Goal: Obtain resource: Obtain resource

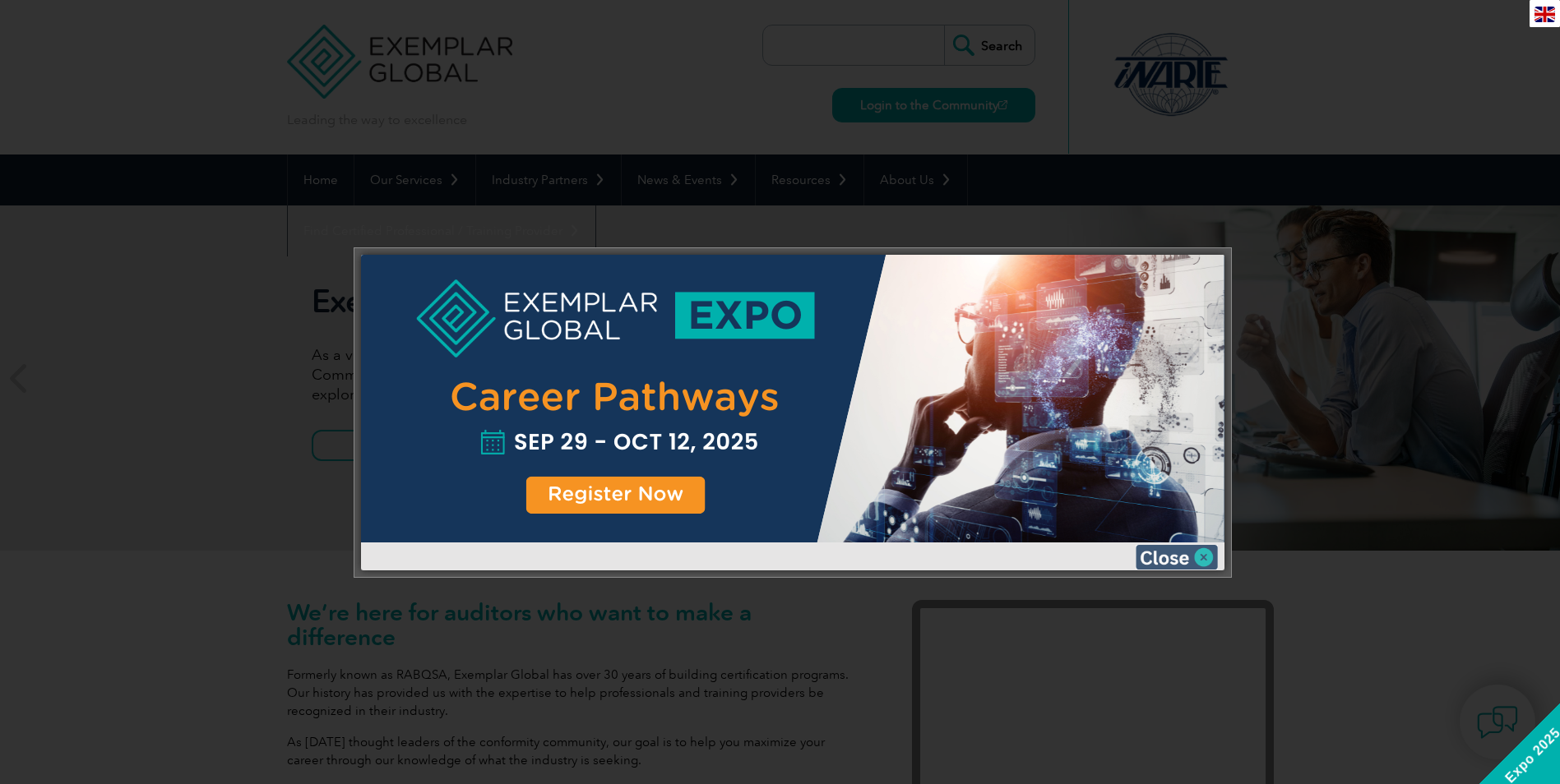
click at [1203, 558] on img at bounding box center [1176, 558] width 82 height 25
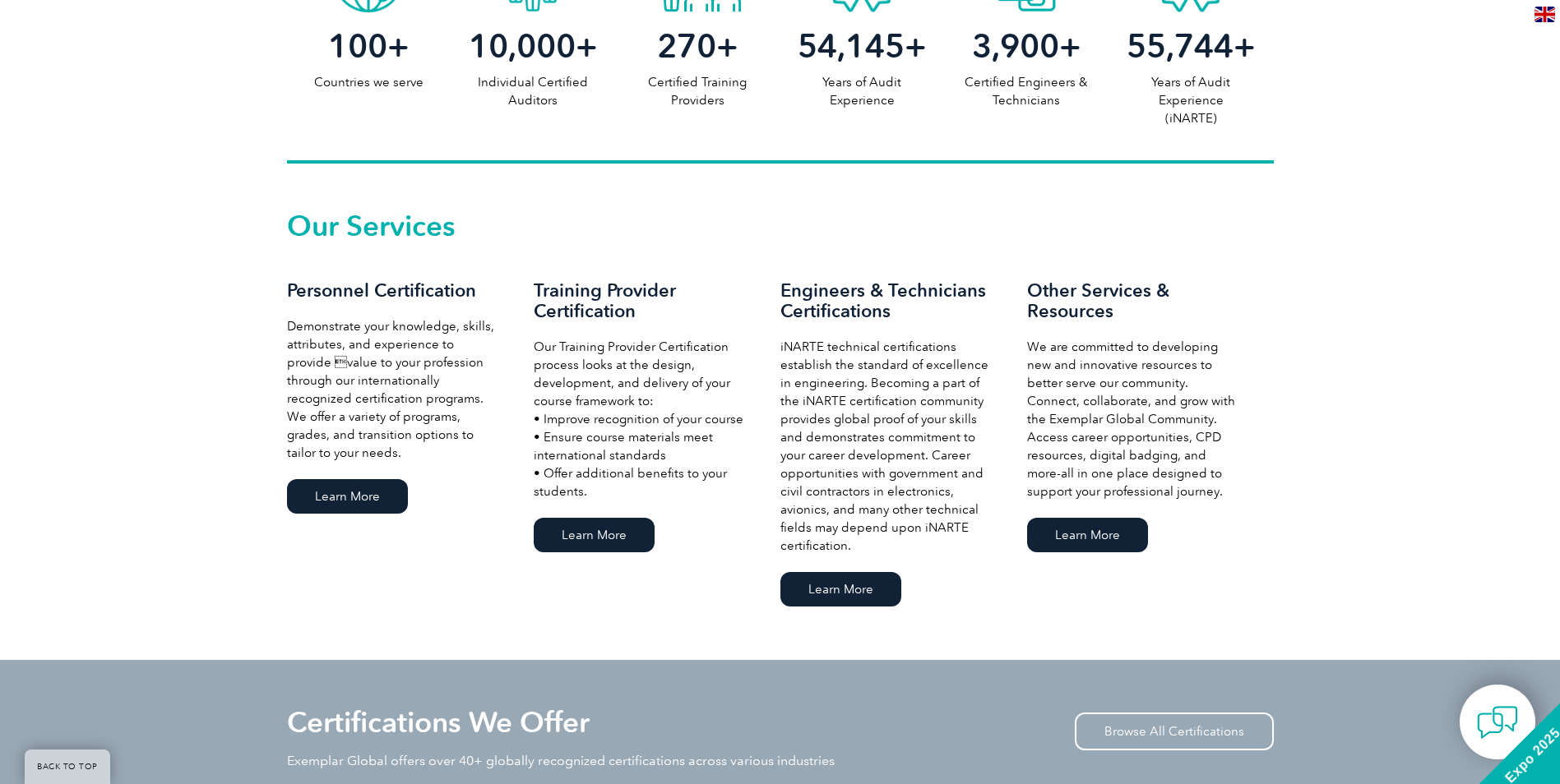
scroll to position [987, 0]
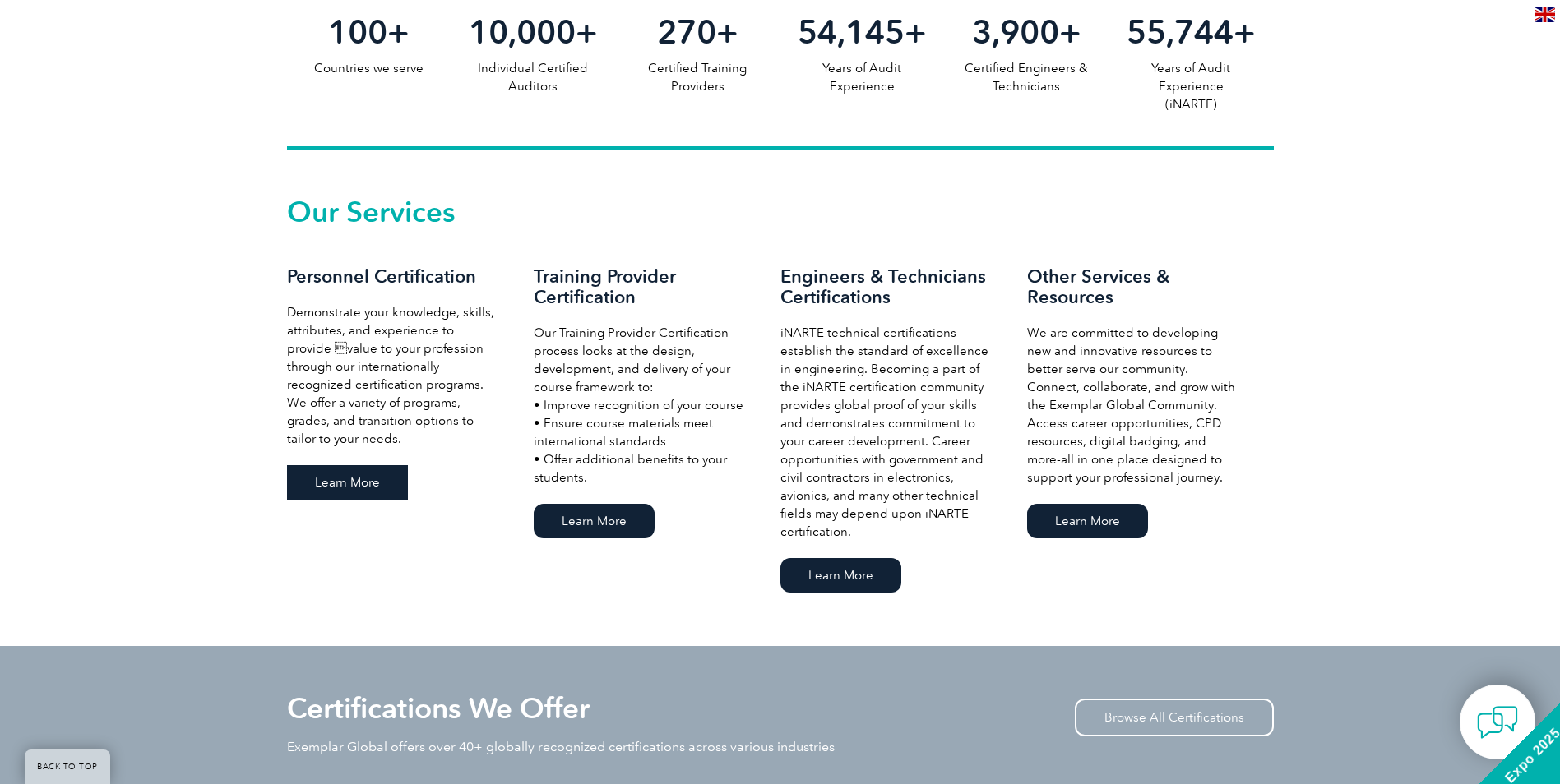
click at [351, 484] on link "Learn More" at bounding box center [347, 483] width 121 height 35
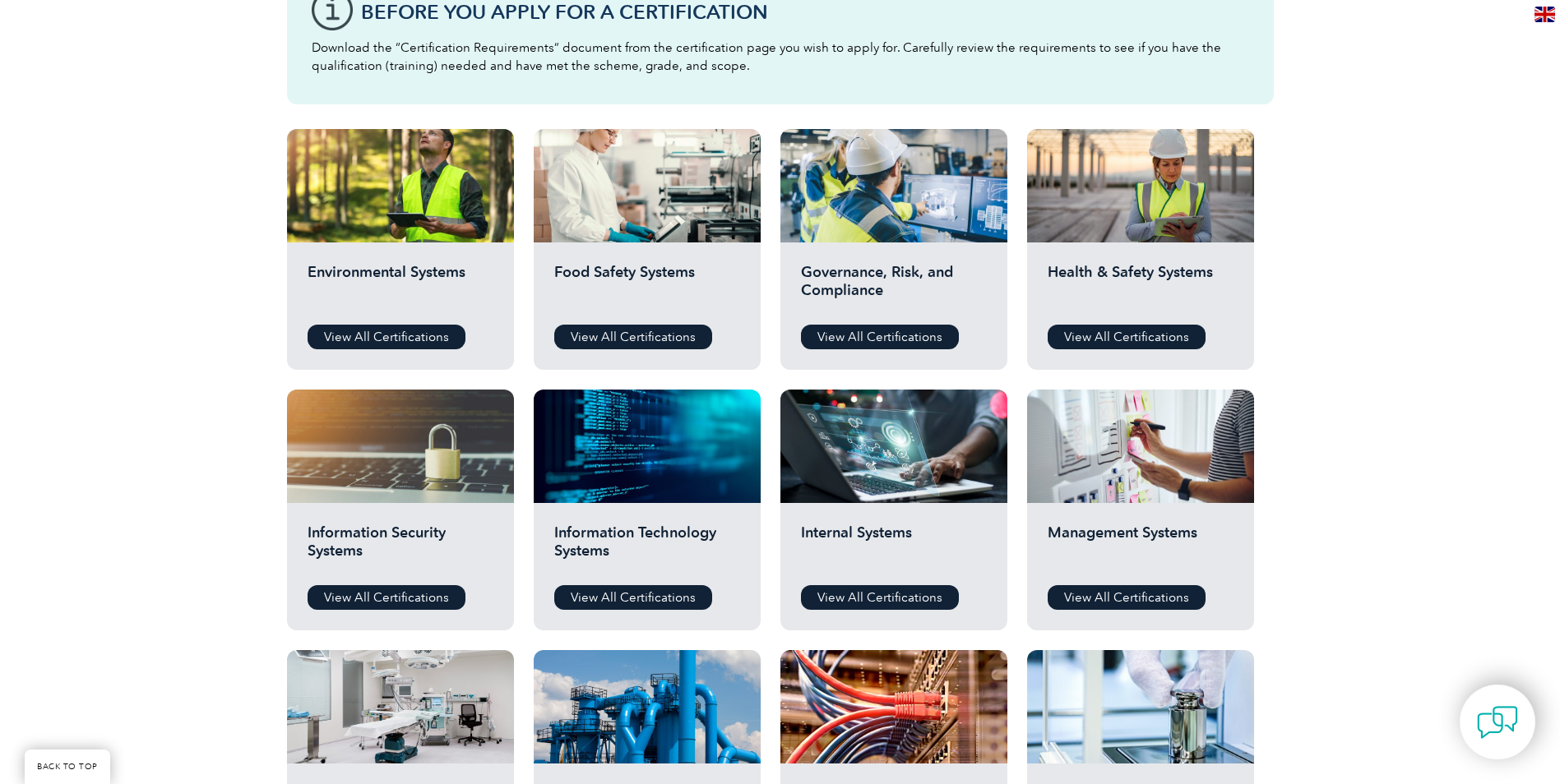
scroll to position [493, 0]
click at [403, 339] on link "View All Certifications" at bounding box center [386, 338] width 157 height 25
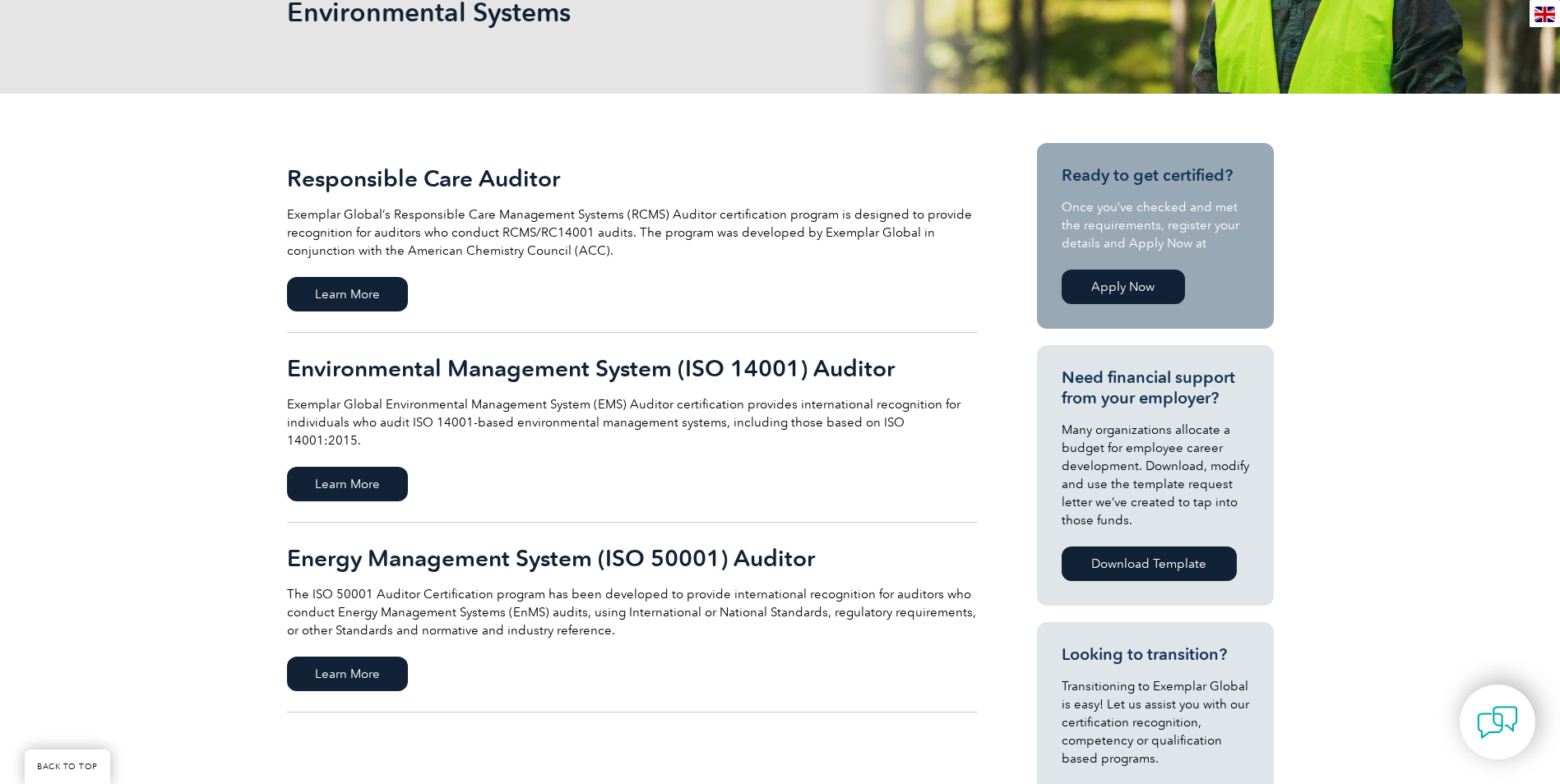
scroll to position [247, 0]
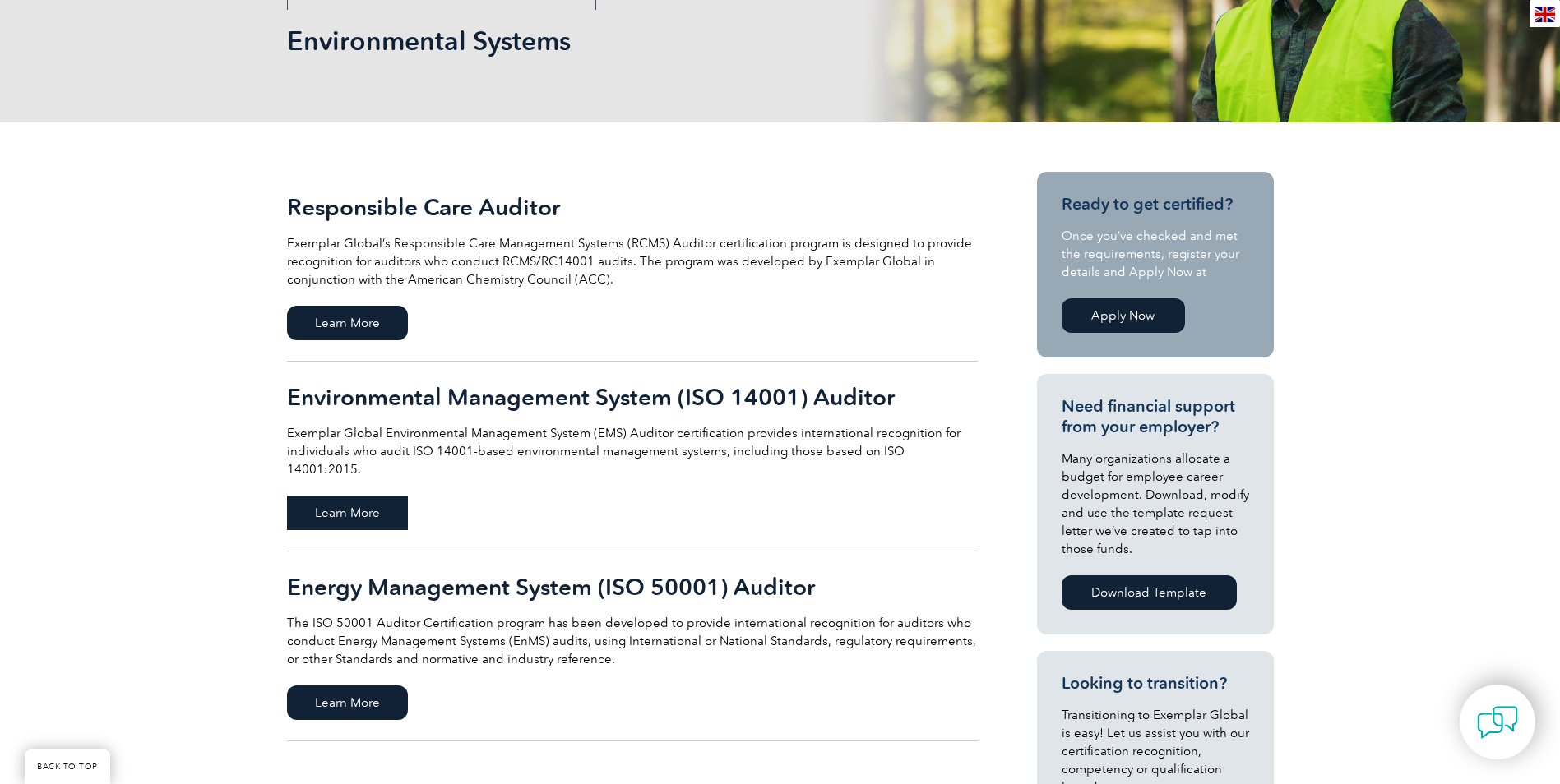
click at [333, 496] on span "Learn More" at bounding box center [347, 513] width 121 height 35
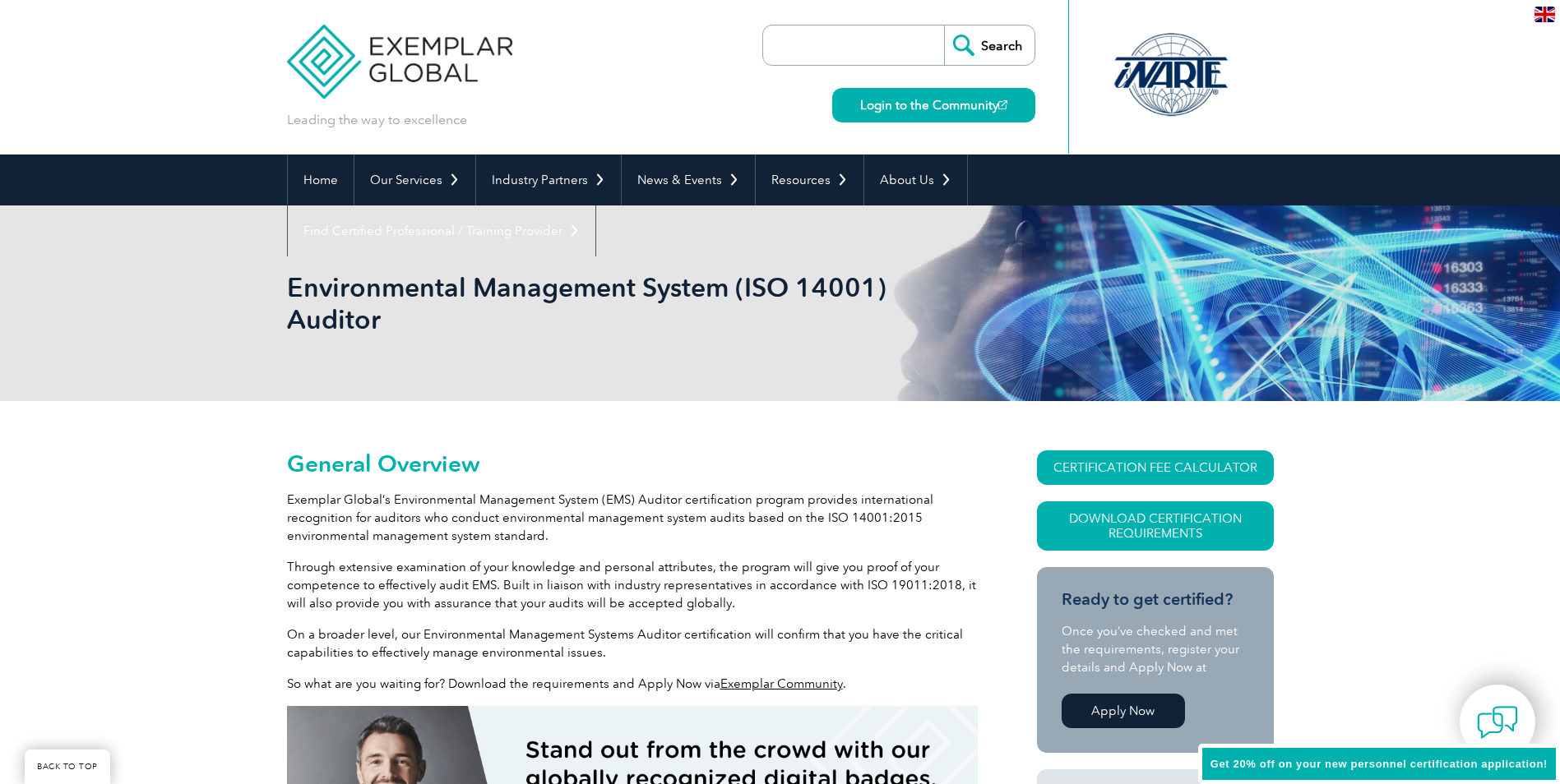
scroll to position [411, 0]
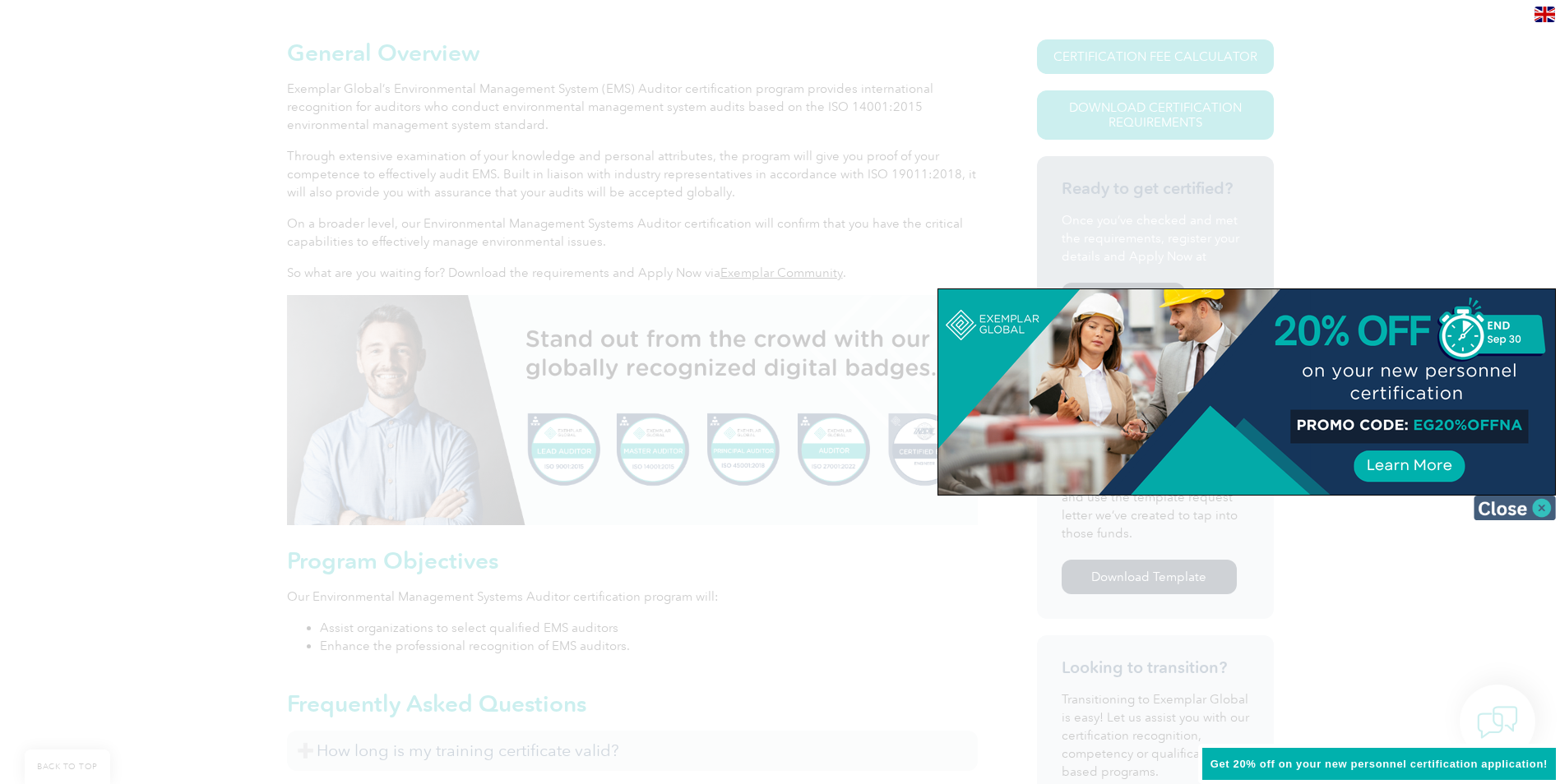
click at [1525, 506] on img at bounding box center [1514, 508] width 82 height 25
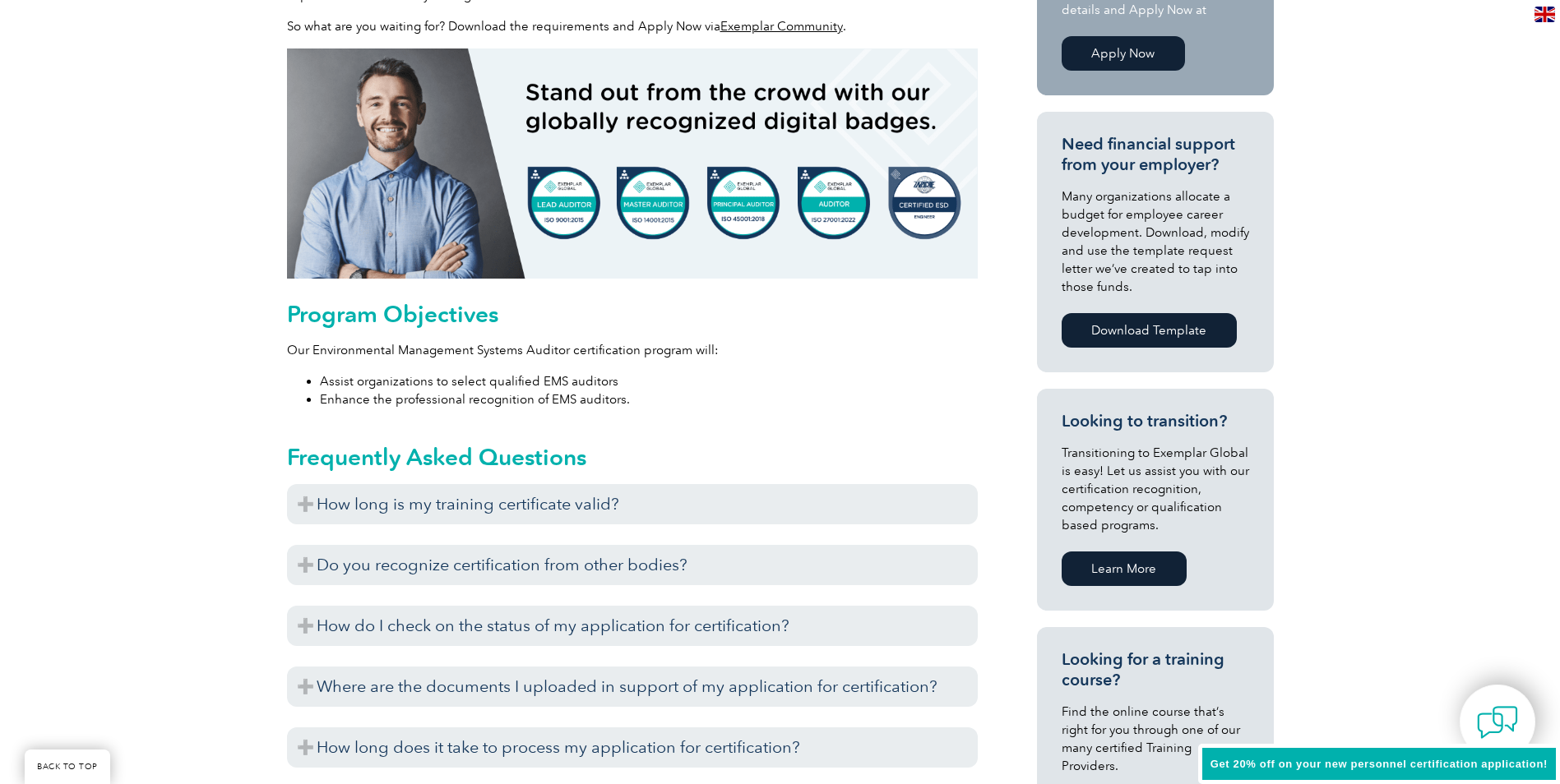
scroll to position [740, 0]
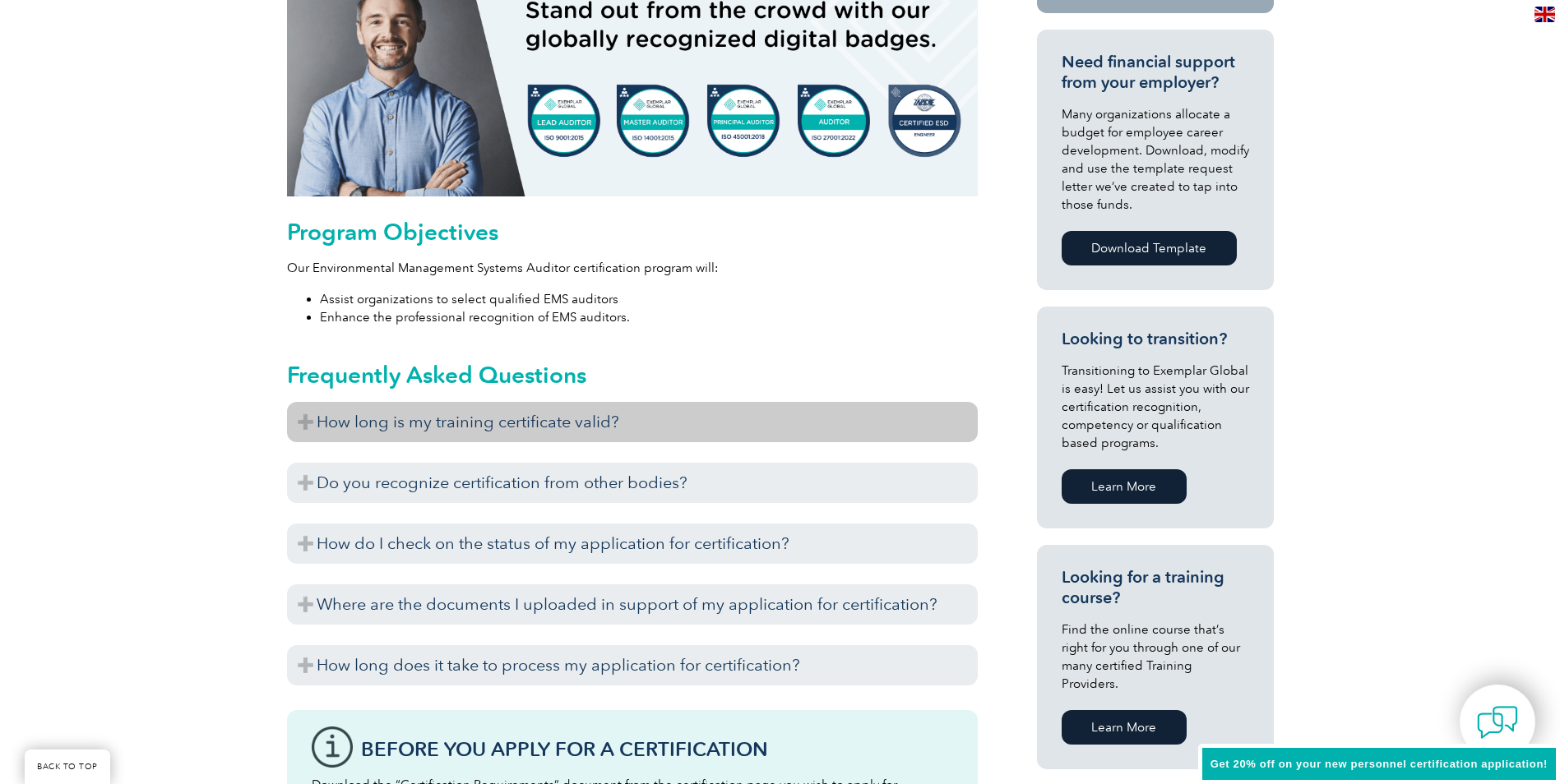
click at [303, 420] on h3 "How long is my training certificate valid?" at bounding box center [632, 422] width 690 height 41
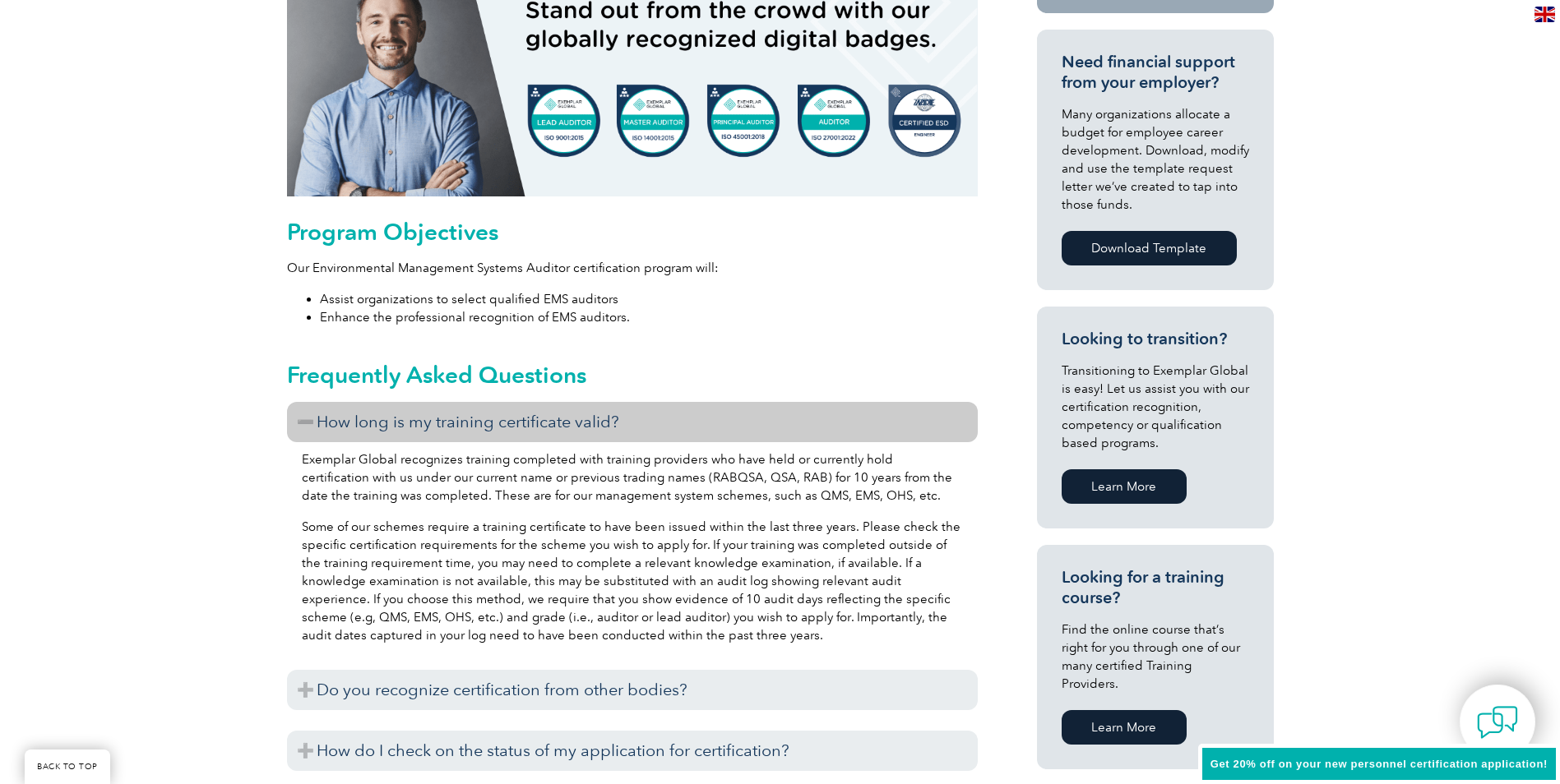
click at [301, 421] on h3 "How long is my training certificate valid?" at bounding box center [632, 422] width 690 height 41
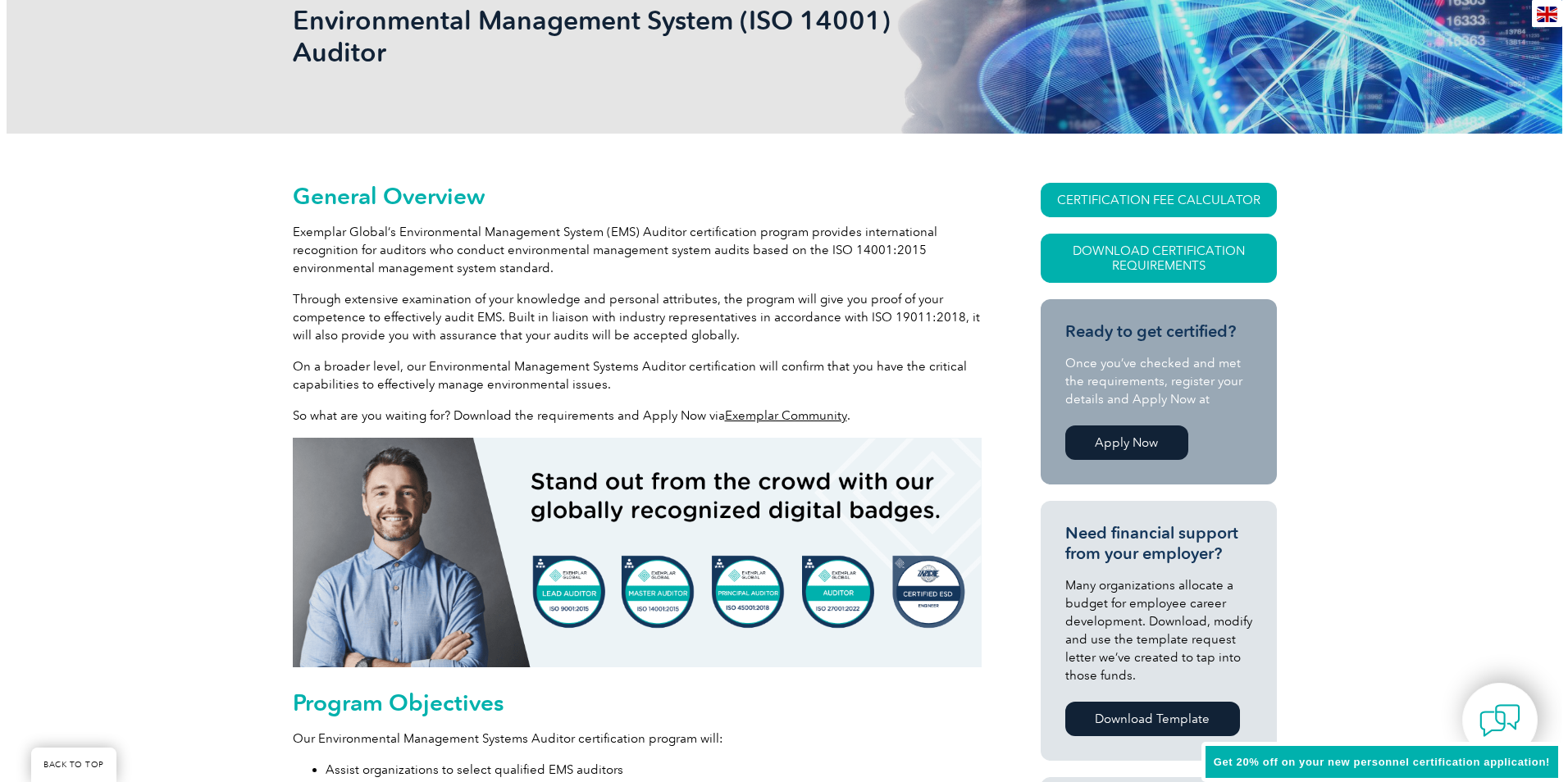
scroll to position [246, 0]
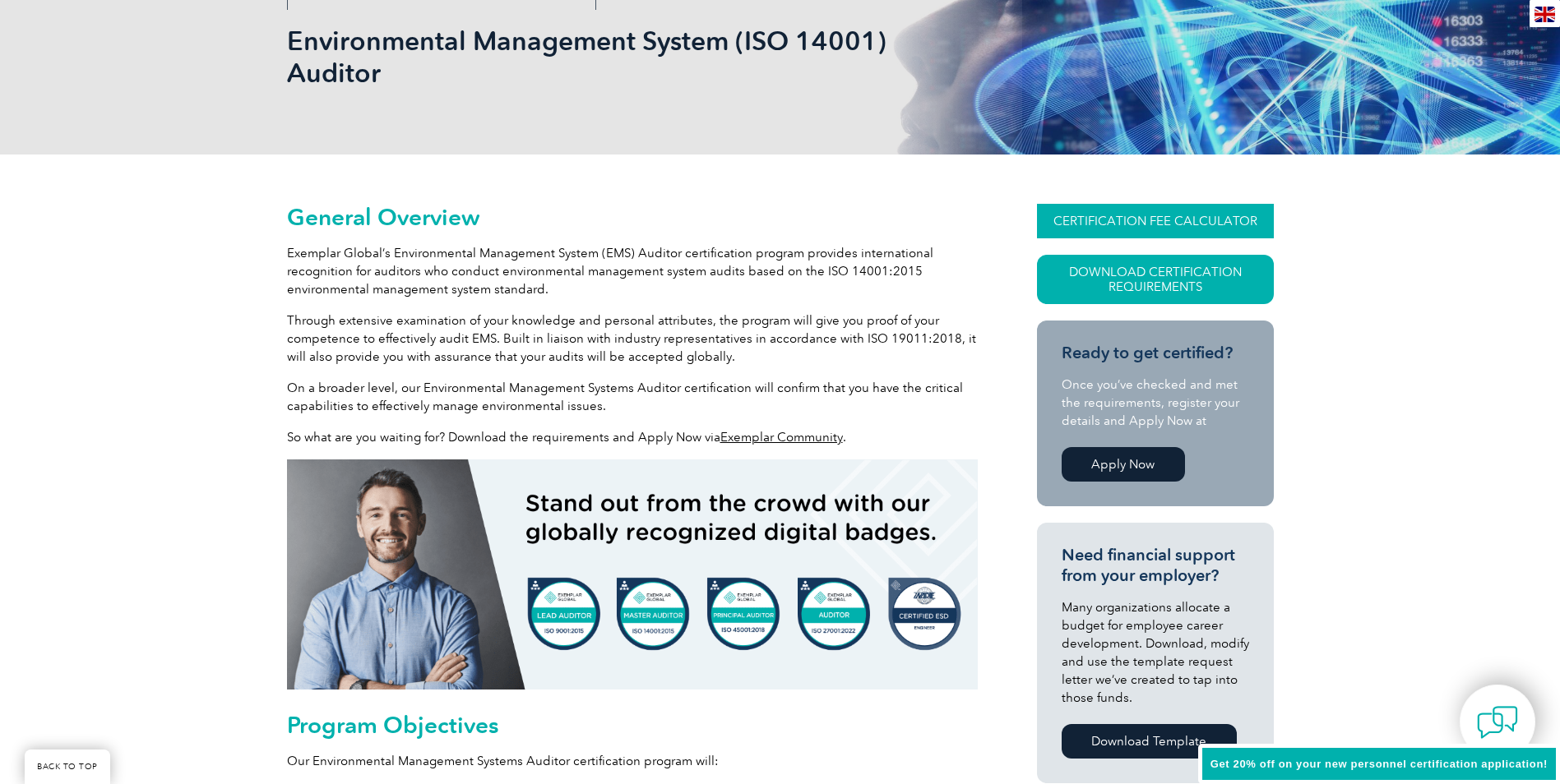
click at [1146, 221] on link "CERTIFICATION FEE CALCULATOR" at bounding box center [1155, 221] width 237 height 35
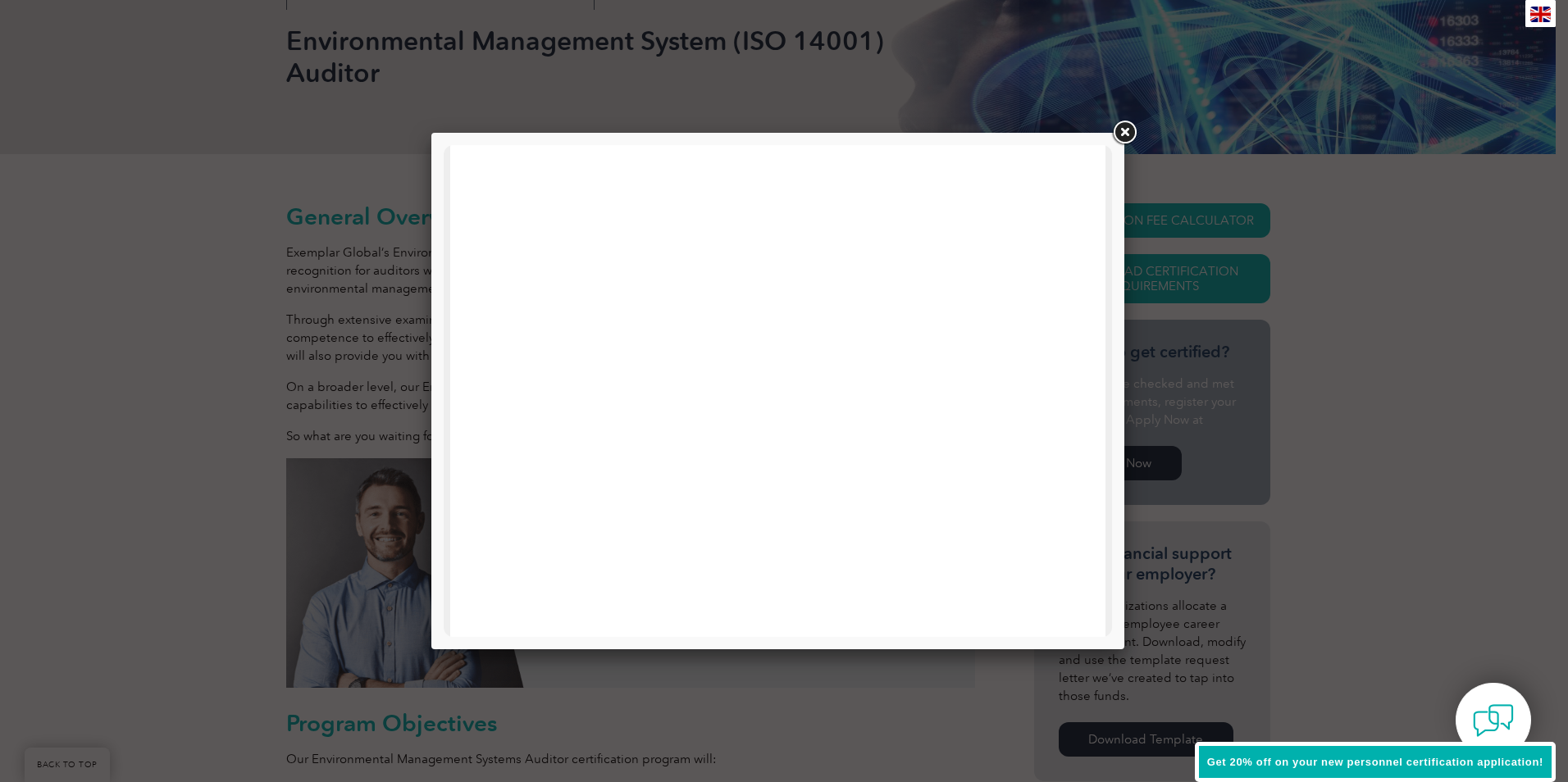
scroll to position [492, 0]
click at [1127, 130] on link at bounding box center [1124, 133] width 30 height 30
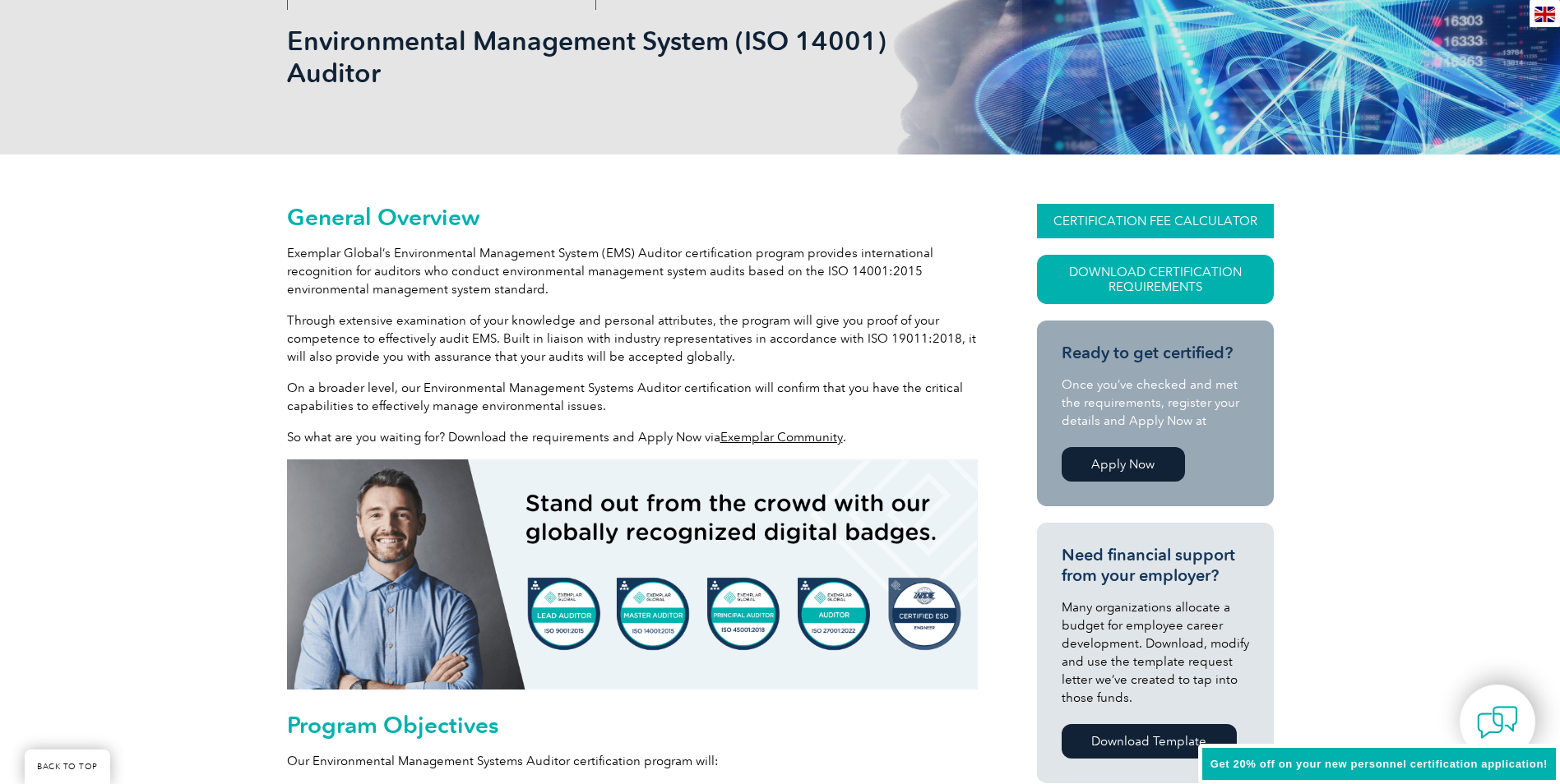
click at [1135, 223] on link "CERTIFICATION FEE CALCULATOR" at bounding box center [1155, 221] width 237 height 35
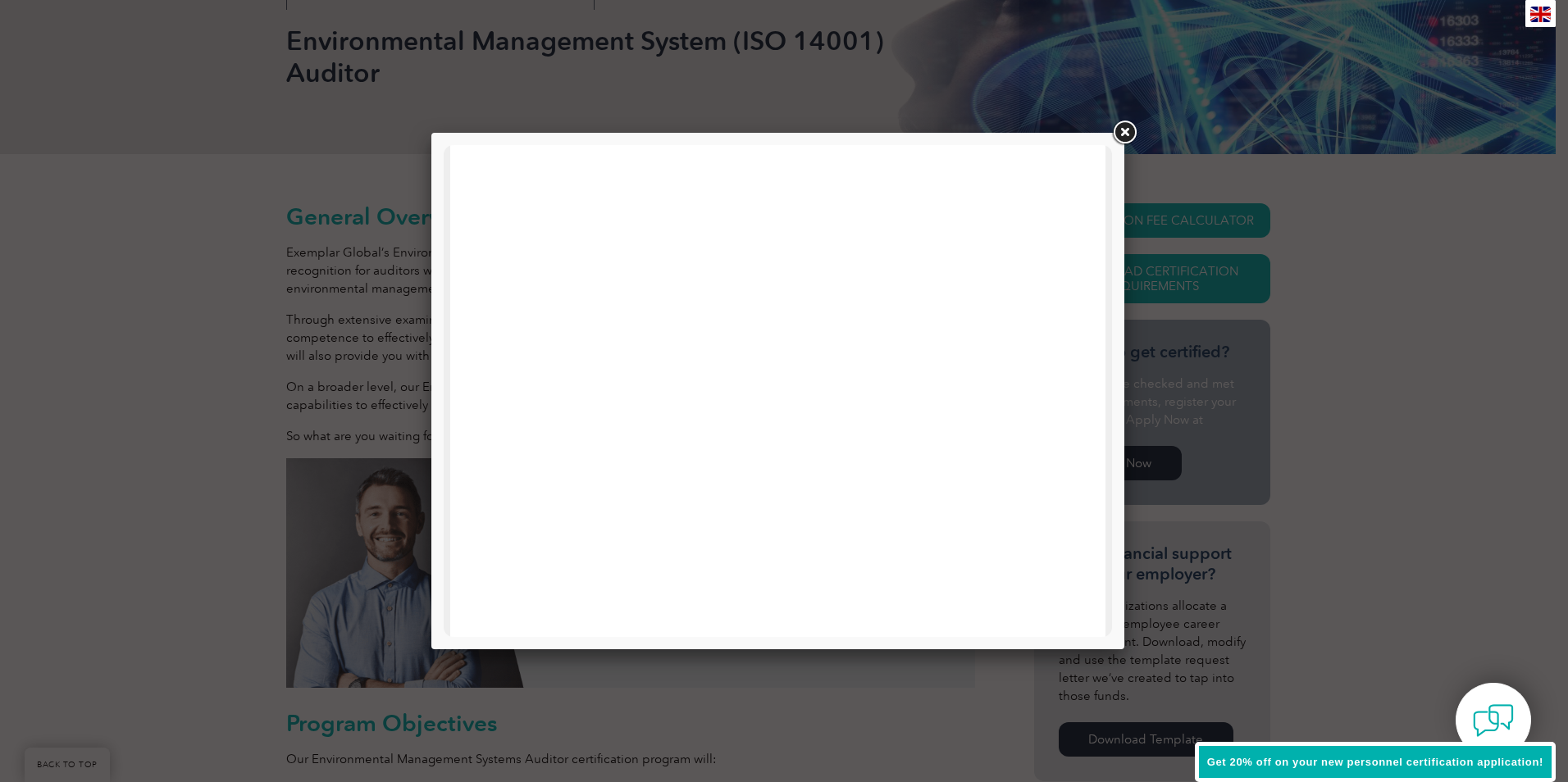
scroll to position [574, 0]
drag, startPoint x: 1124, startPoint y: 131, endPoint x: 1126, endPoint y: 142, distance: 11.2
click at [1124, 131] on link at bounding box center [1124, 133] width 30 height 30
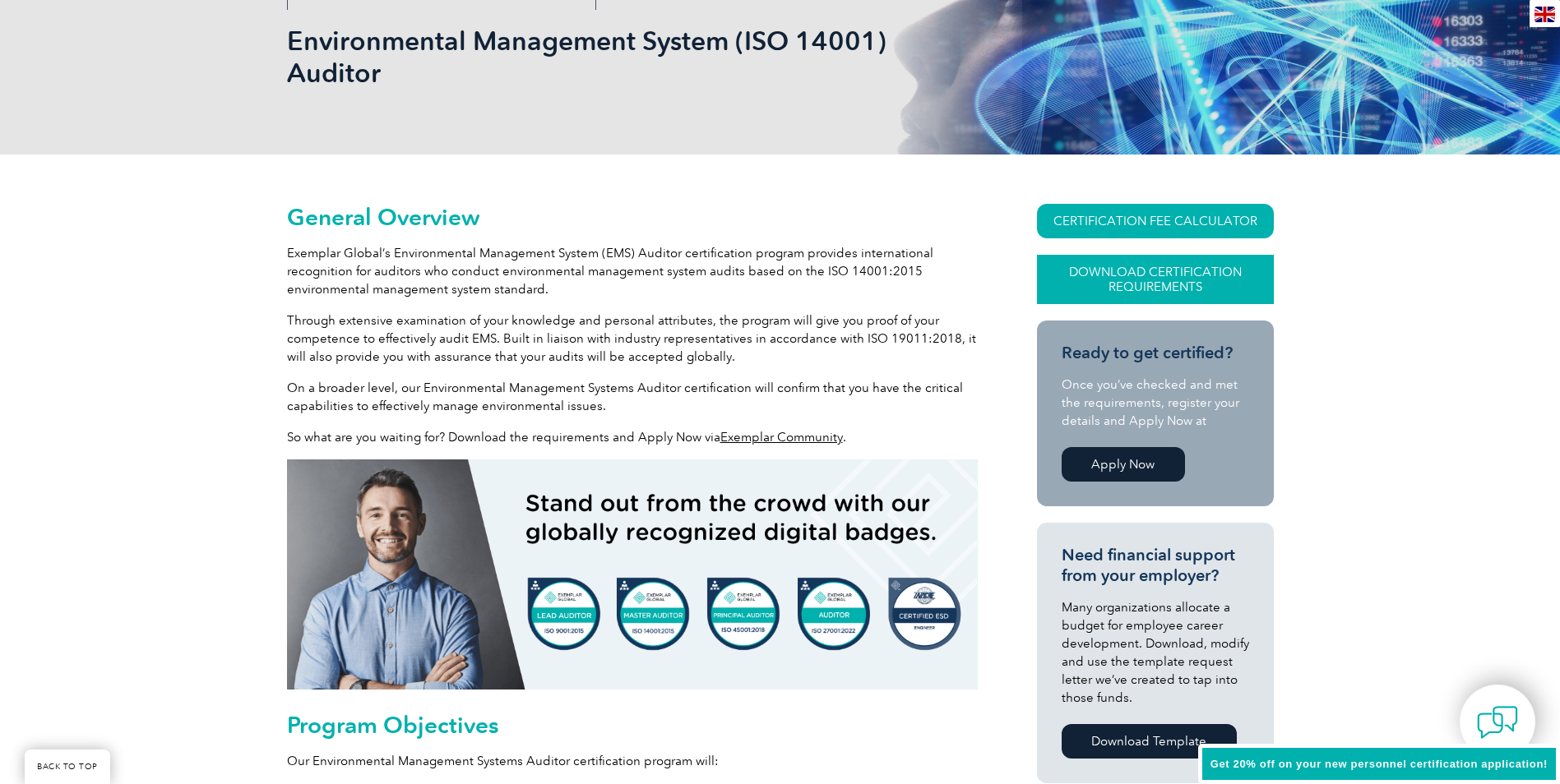
click at [1141, 281] on link "Download Certification Requirements" at bounding box center [1155, 280] width 237 height 50
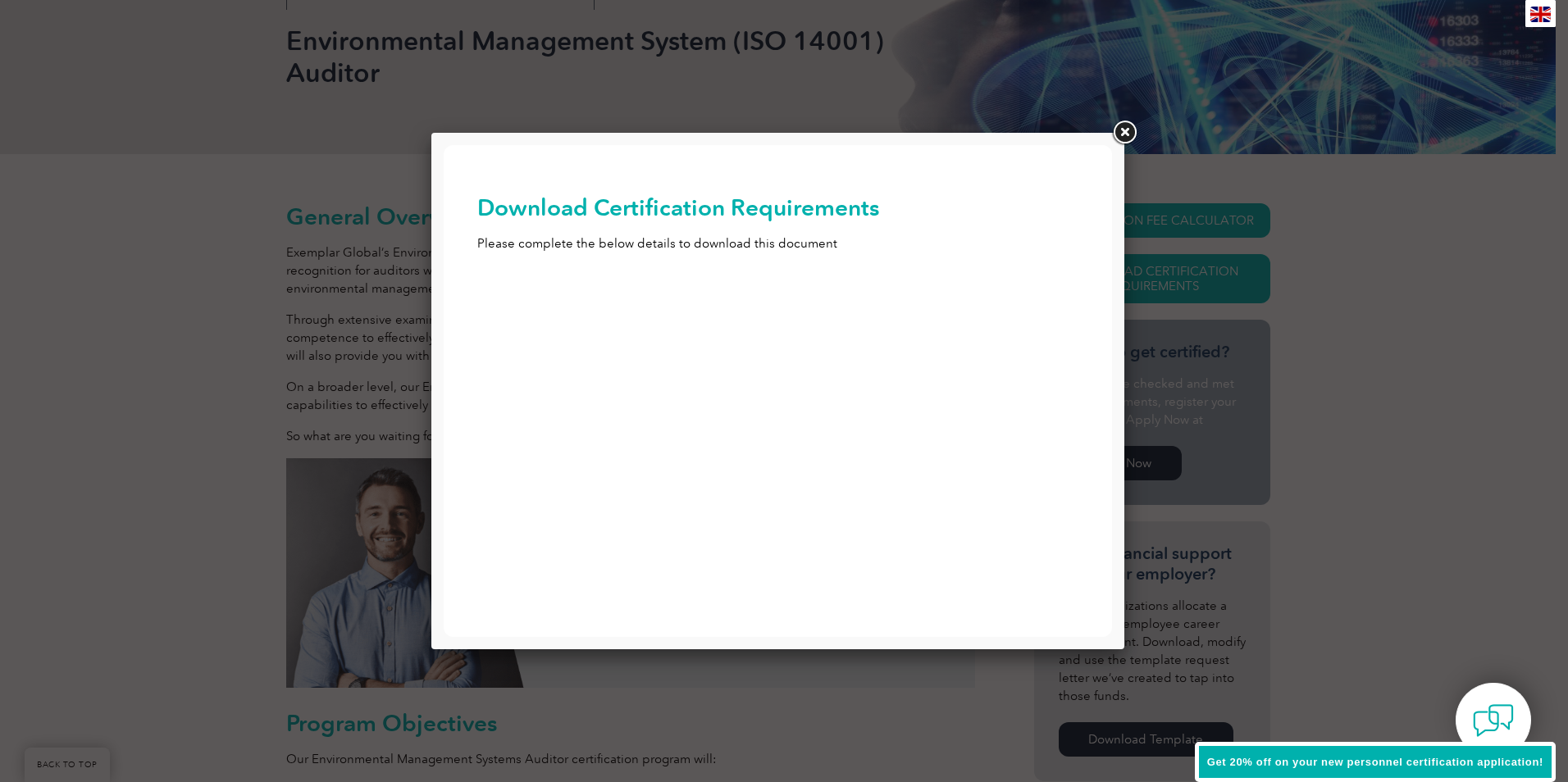
scroll to position [0, 0]
click at [582, 314] on input "First Name (Required)" at bounding box center [778, 307] width 602 height 30
click at [745, 249] on p "Please complete the below details to download this document" at bounding box center [778, 244] width 602 height 18
drag, startPoint x: 626, startPoint y: 312, endPoint x: 637, endPoint y: 311, distance: 11.0
click at [626, 312] on input "First Name (Required)" at bounding box center [778, 307] width 602 height 30
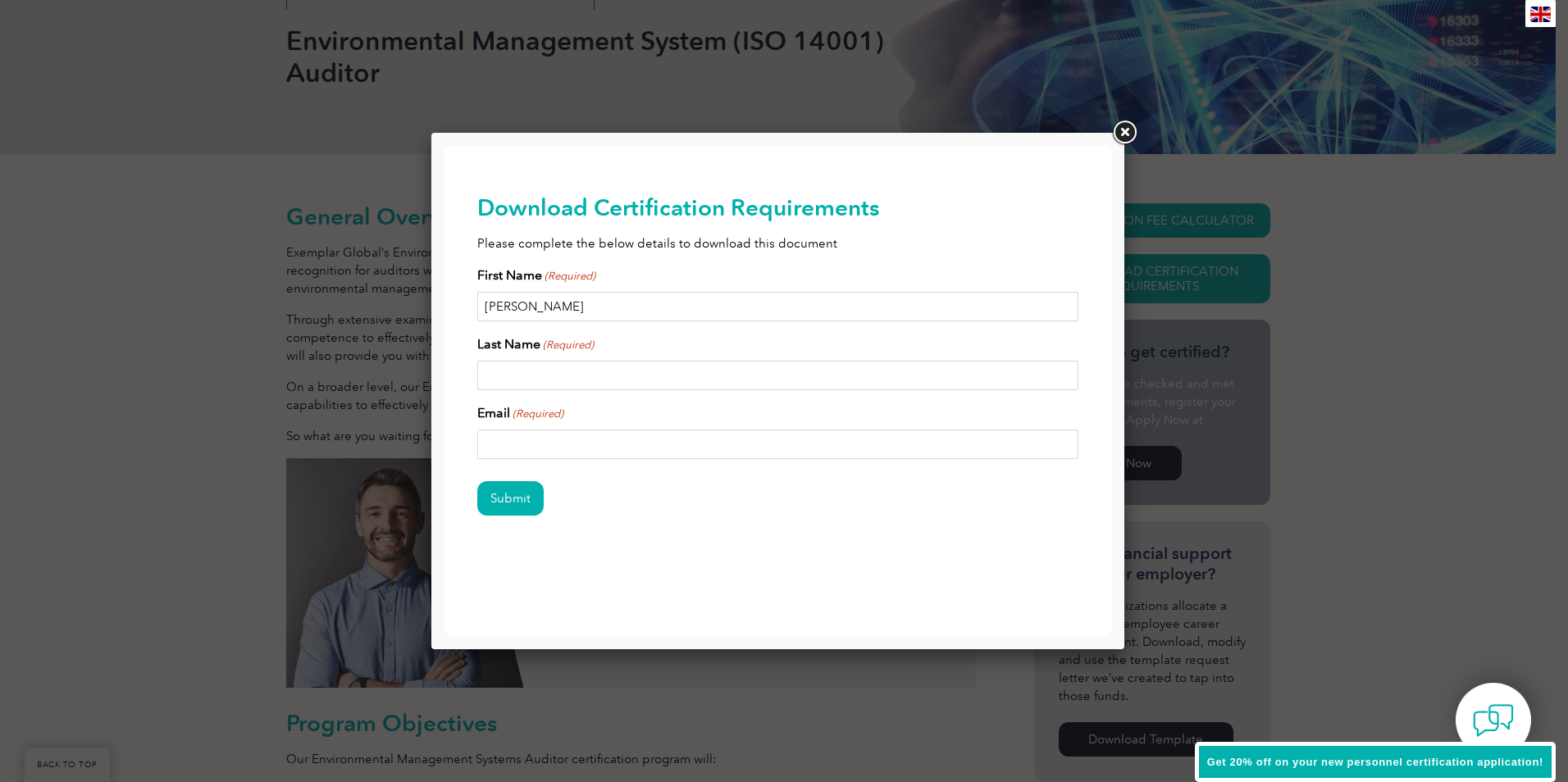
type input "Jacobus"
type input "Brits"
click at [552, 440] on input "Email (Required)" at bounding box center [778, 445] width 602 height 30
type input "nico1brits@gmail.com"
click at [509, 503] on input "Submit" at bounding box center [510, 498] width 66 height 35
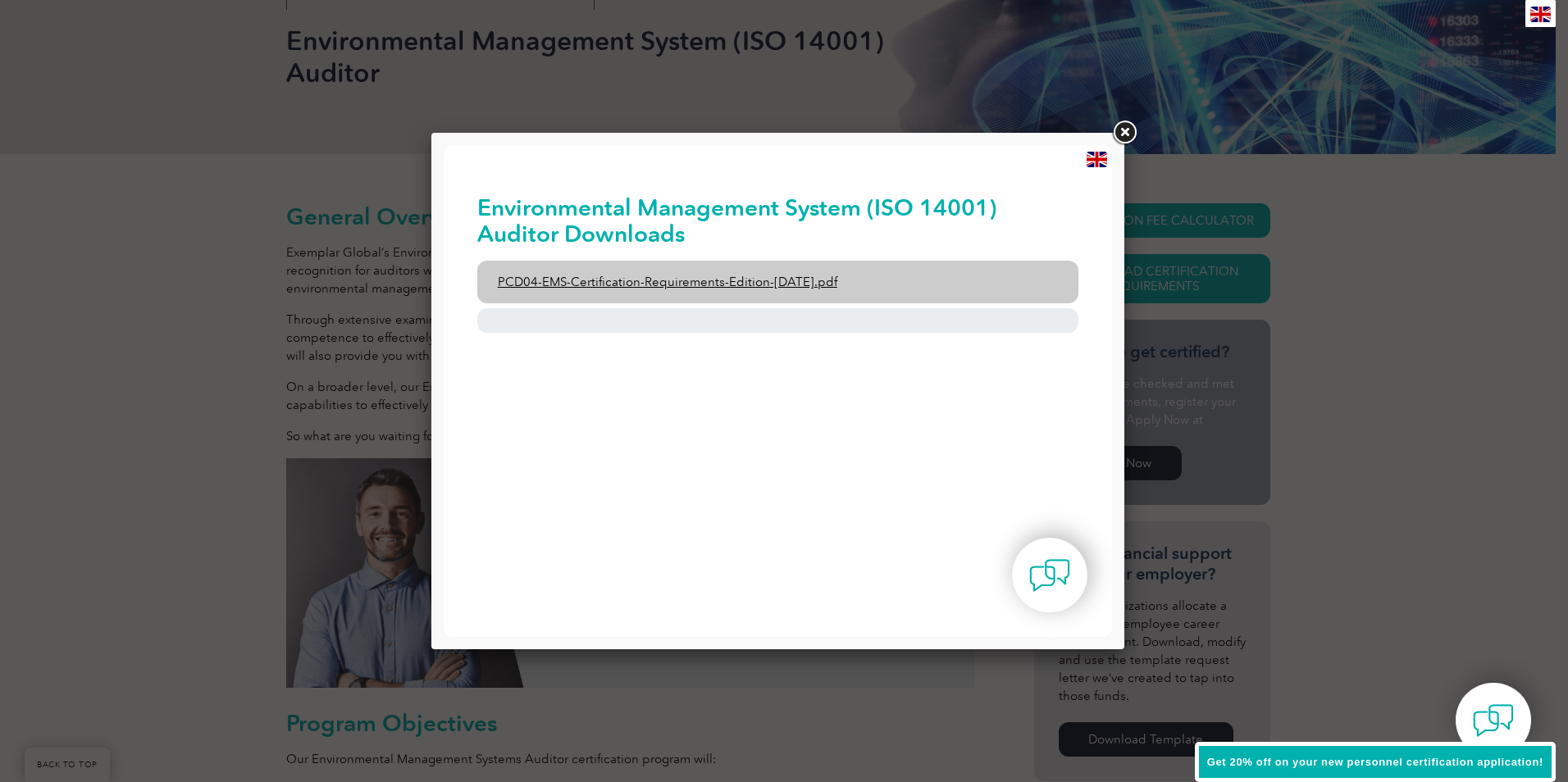
click at [723, 283] on link "PCD04-EMS-Certification-Requirements-Edition-2-April-2022.pdf" at bounding box center [778, 282] width 602 height 43
